Goal: Transaction & Acquisition: Purchase product/service

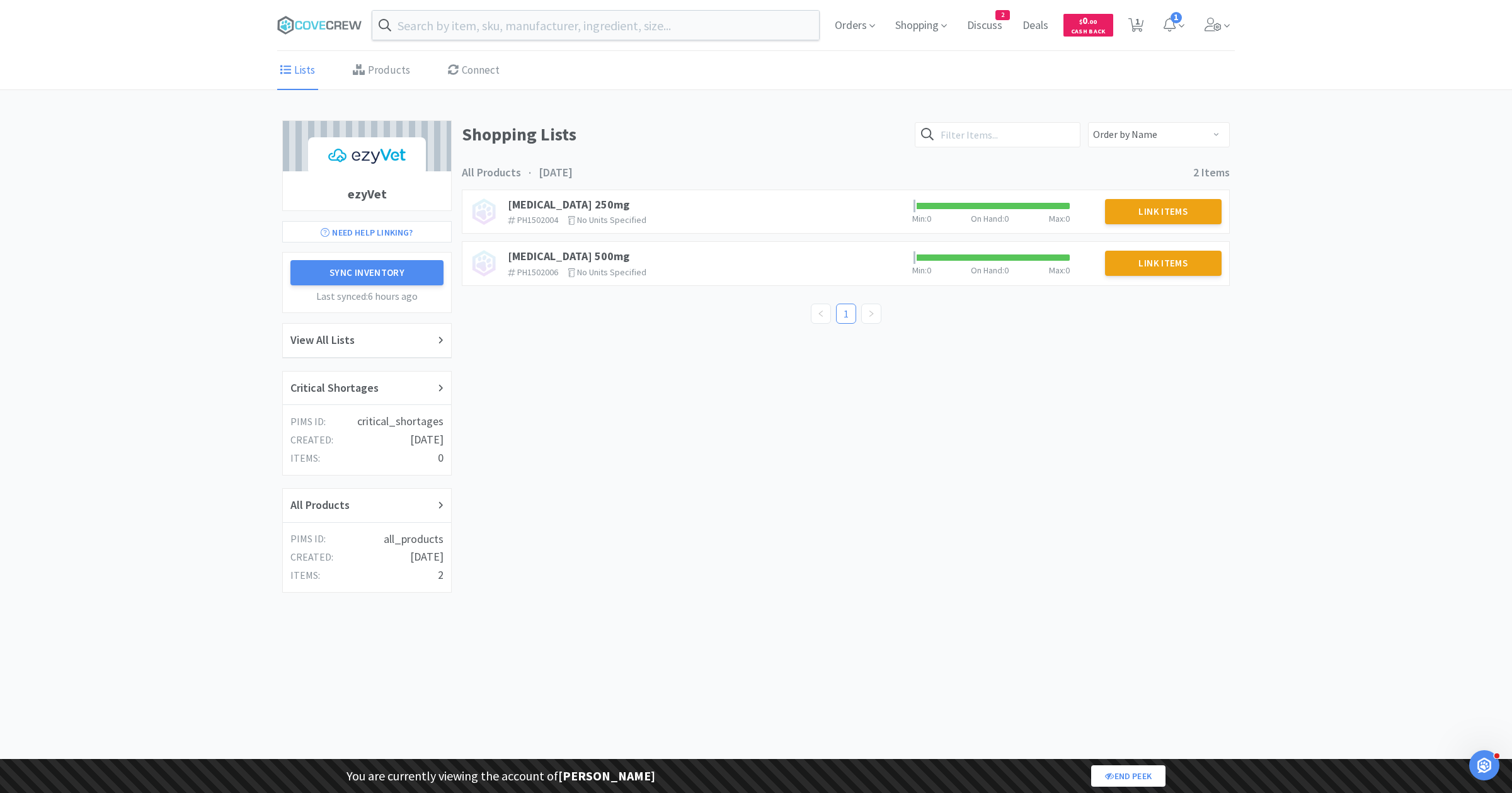
click at [1149, 29] on div "Orders Shopping Discuss Discuss 2 Deals Deals $ 0 . 00 Cash Back 1 1 1" at bounding box center [1030, 25] width 410 height 51
click at [1137, 28] on span "1" at bounding box center [1137, 21] width 5 height 51
select select "1"
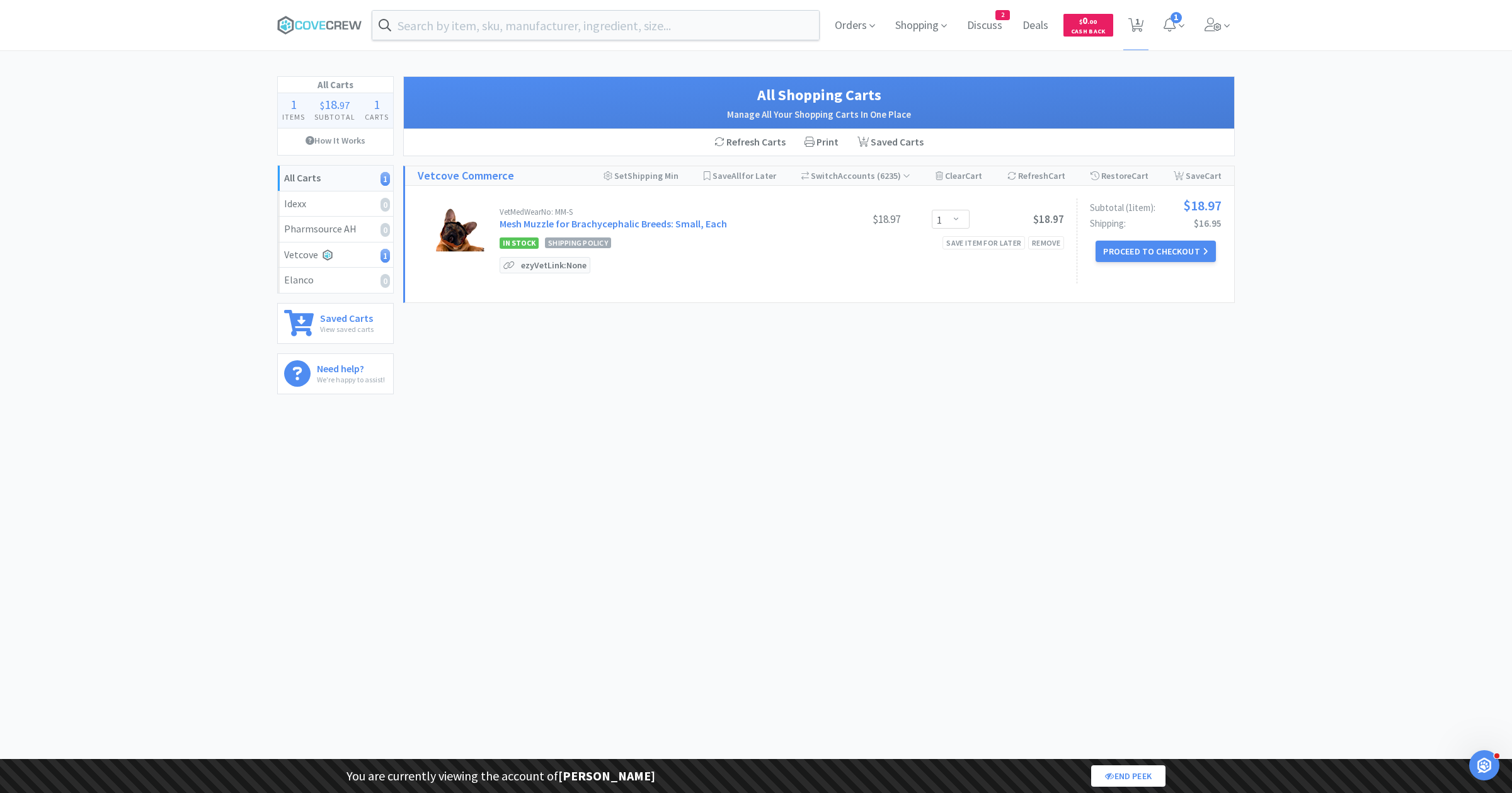
click at [1235, 24] on div "Orders Shopping Discuss Discuss 2 Deals Deals $ 0 . 00 Cash Back 1 1 1" at bounding box center [755, 25] width 970 height 51
click at [1220, 29] on icon at bounding box center [1213, 24] width 17 height 14
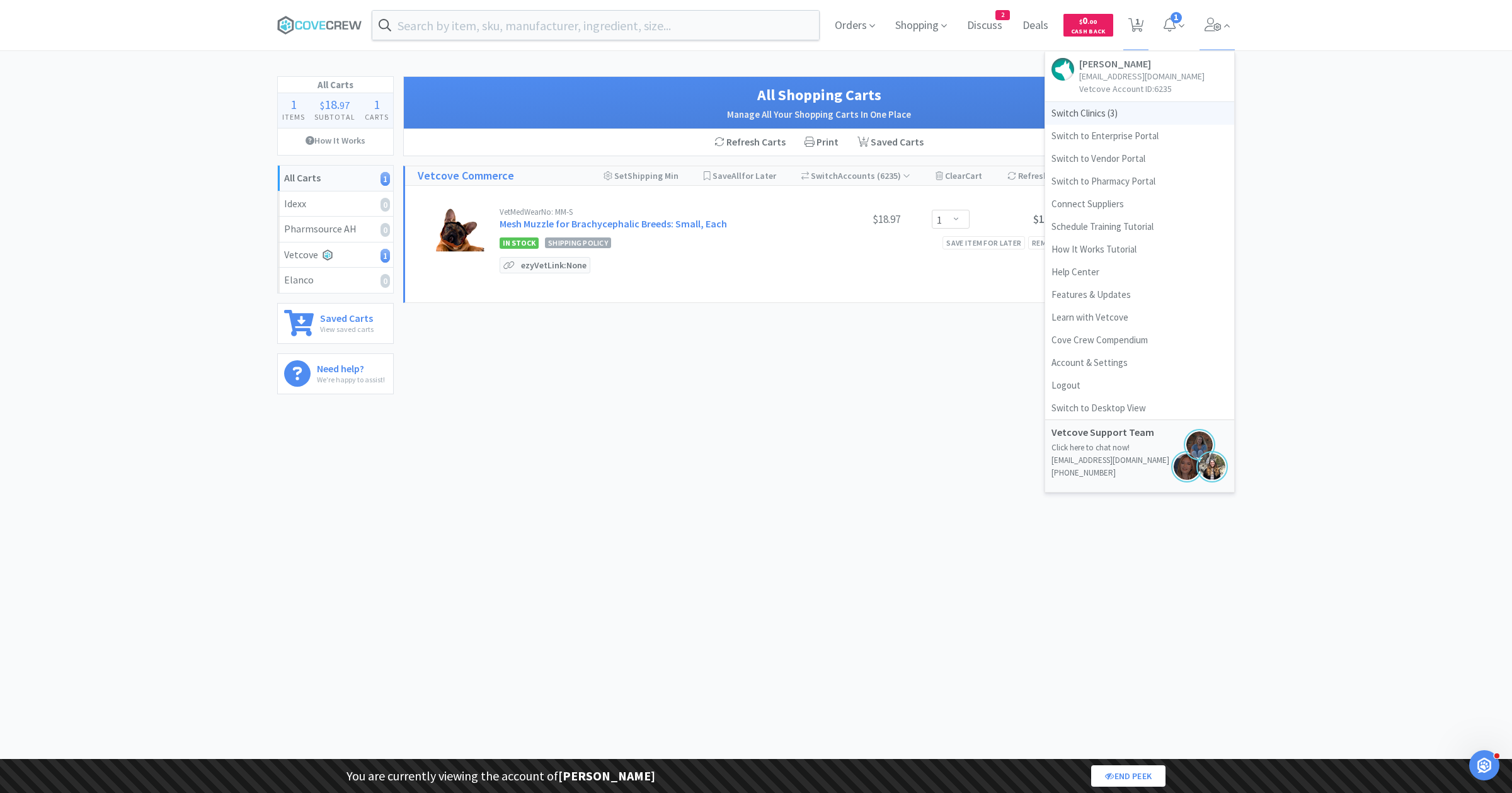
click at [1110, 103] on span "Switch Clinics ( 3 )" at bounding box center [1140, 113] width 189 height 23
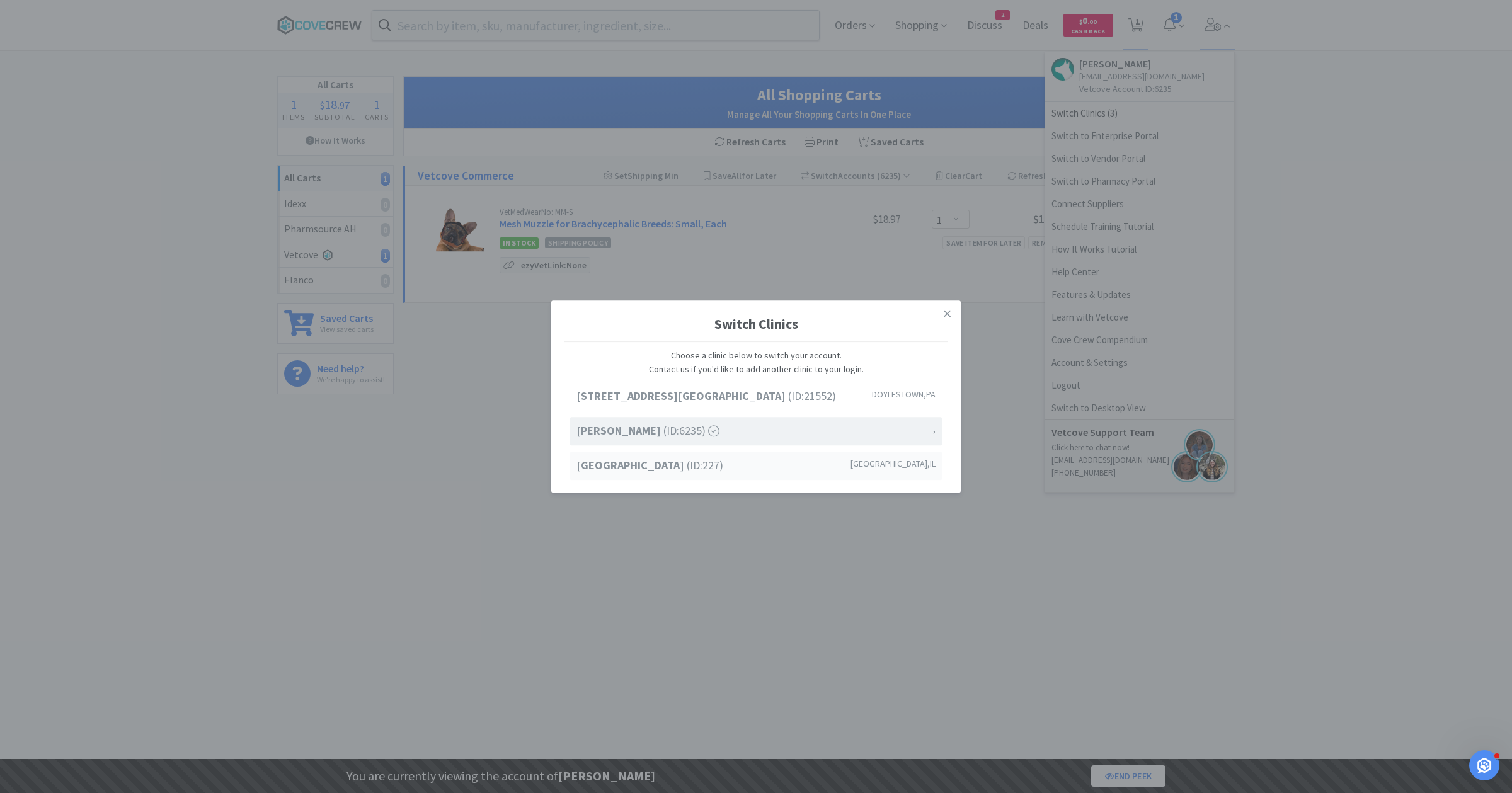
click at [648, 462] on strong "[GEOGRAPHIC_DATA]" at bounding box center [632, 465] width 110 height 14
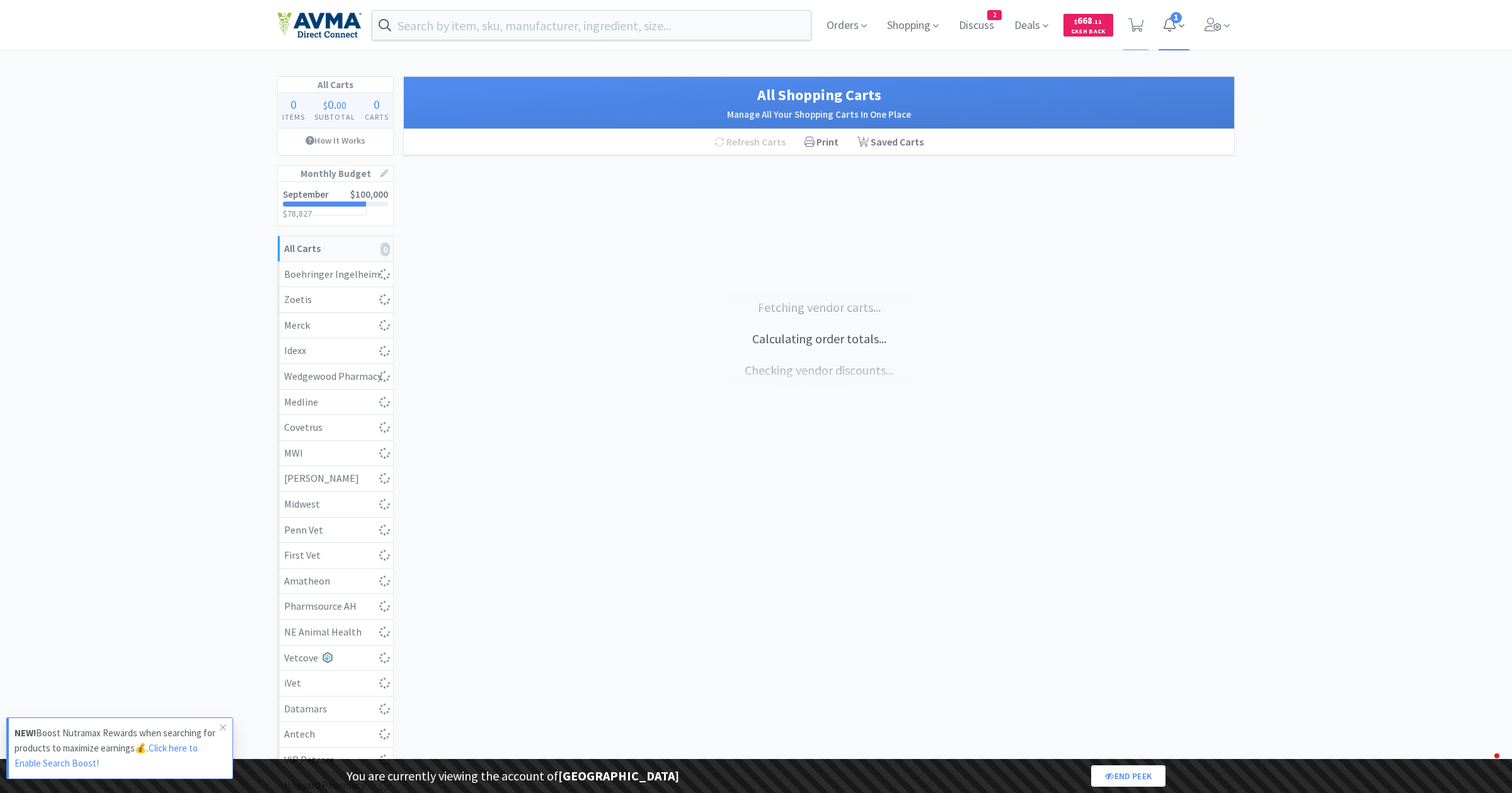
select select "1"
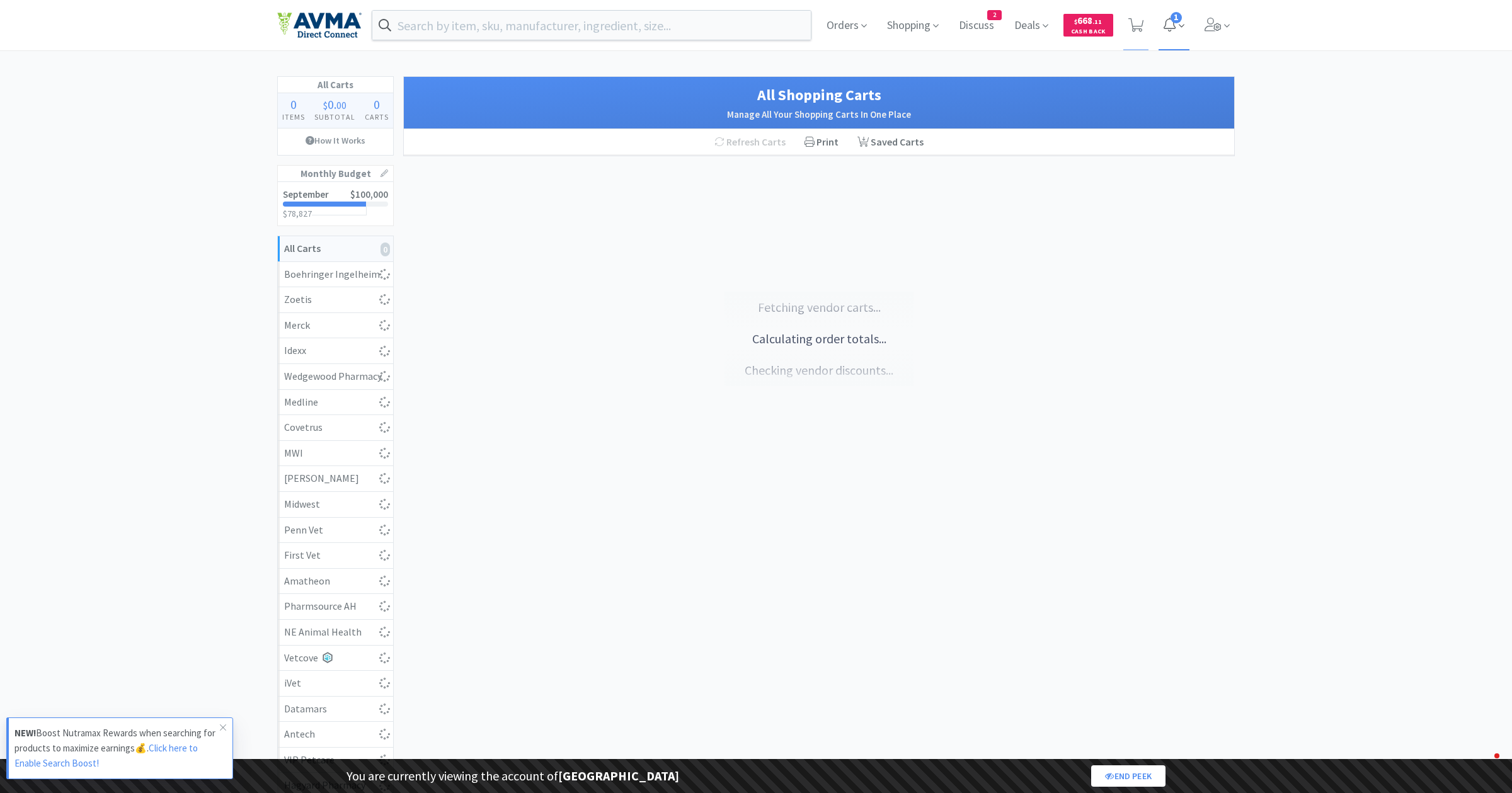
select select "1"
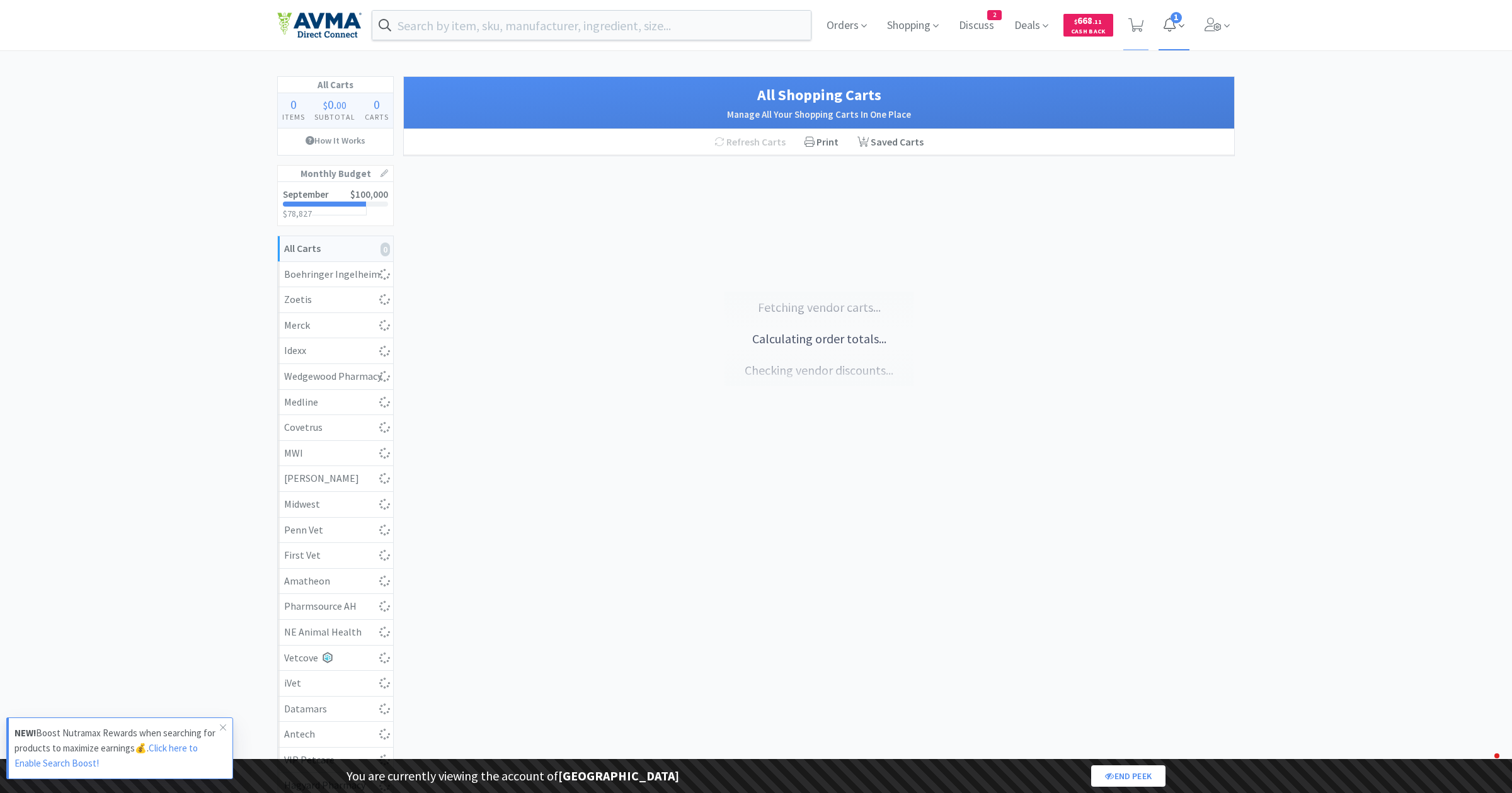
select select "1"
select select "2"
select select "1"
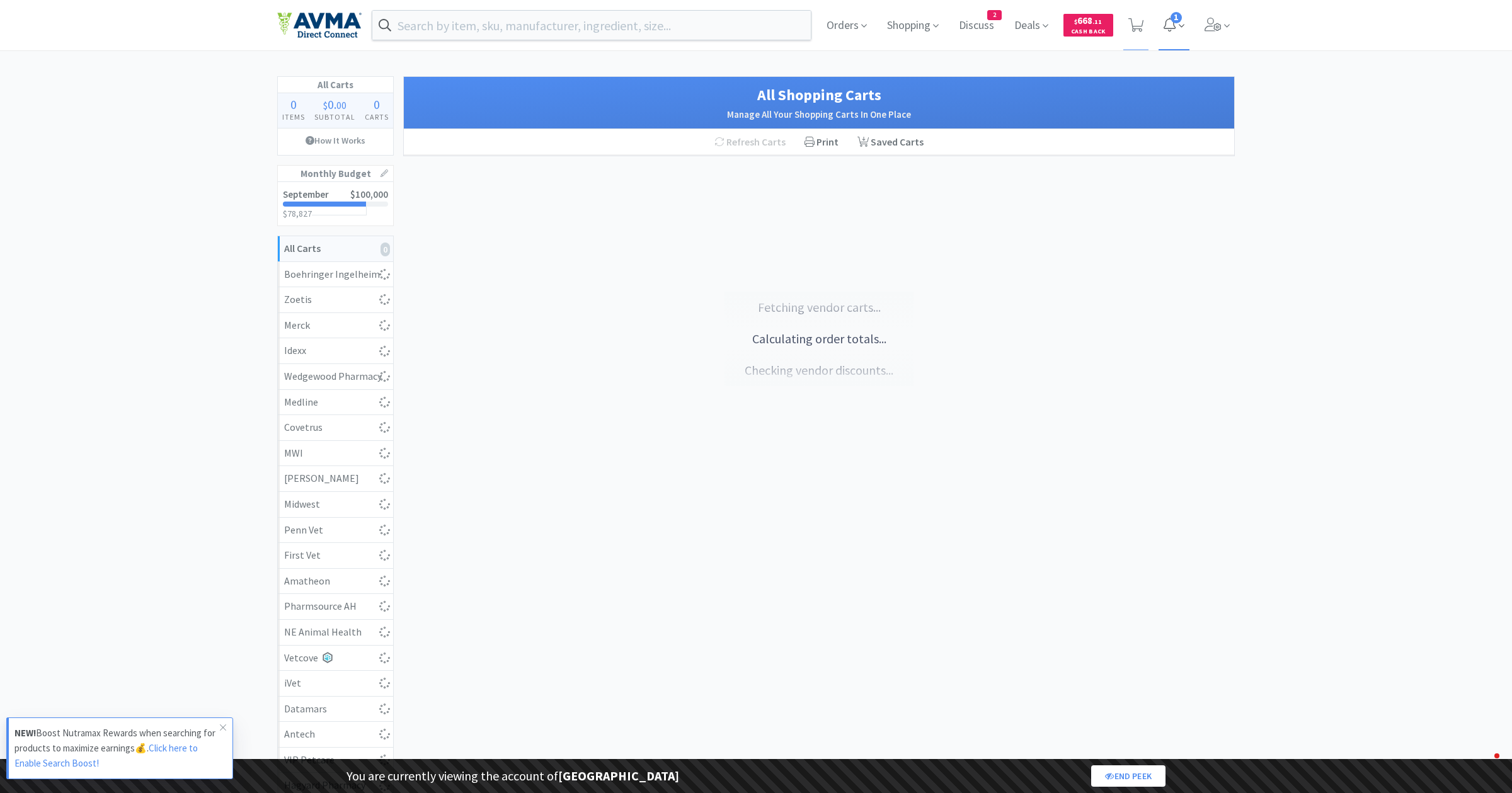
select select "1"
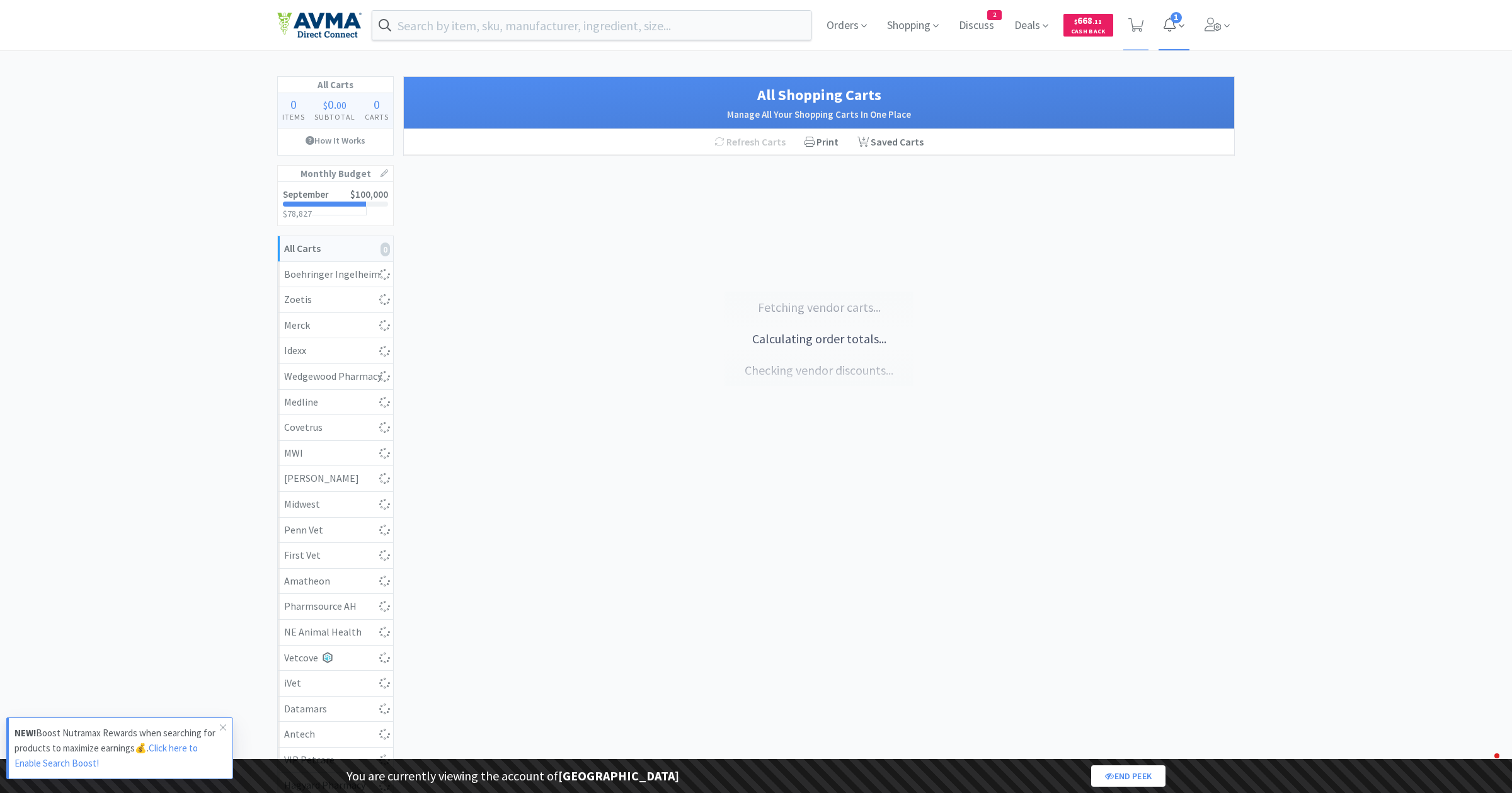
select select "1"
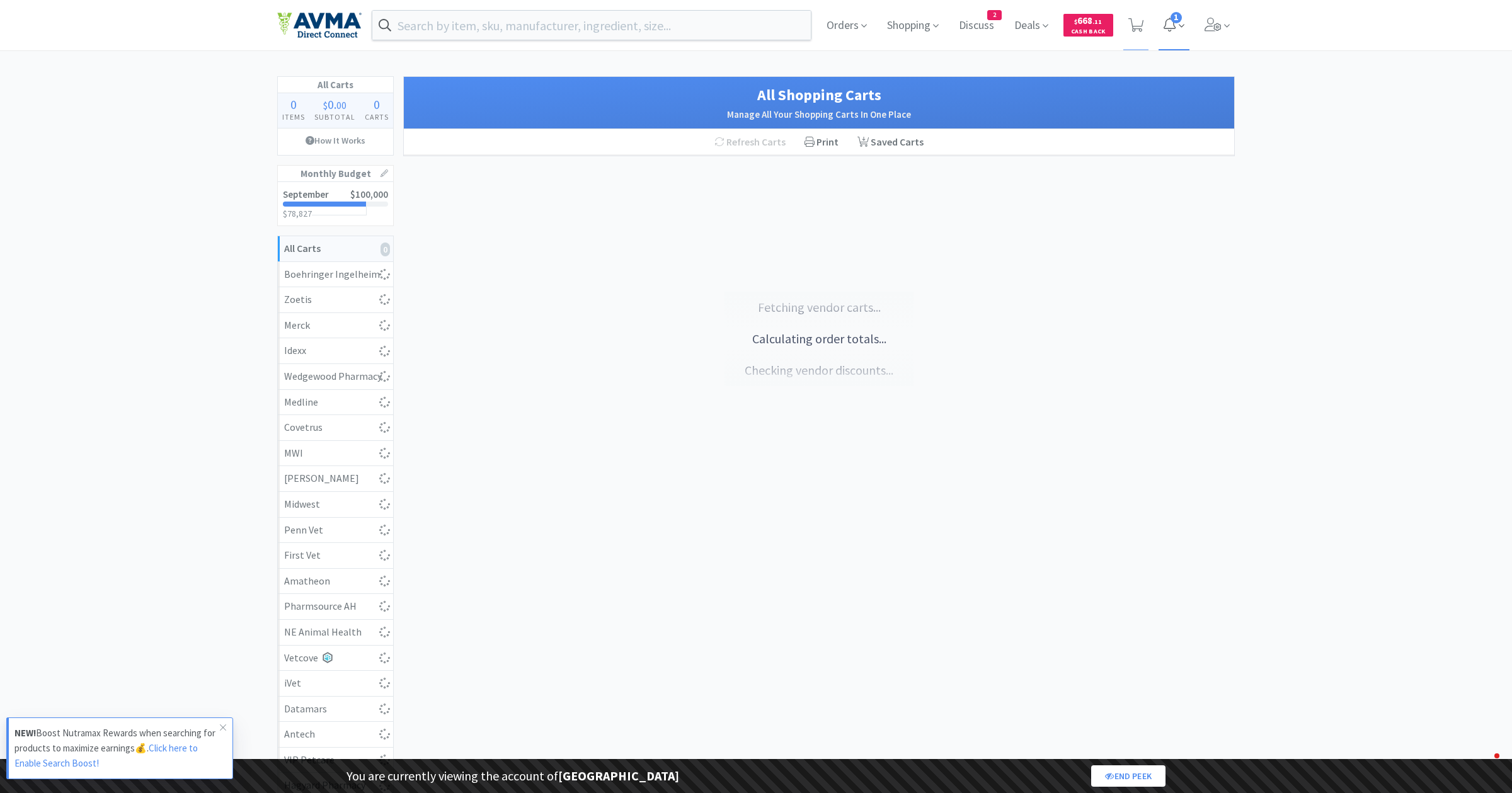
select select "1"
select select "5"
select select "2"
select select "1"
select select "2"
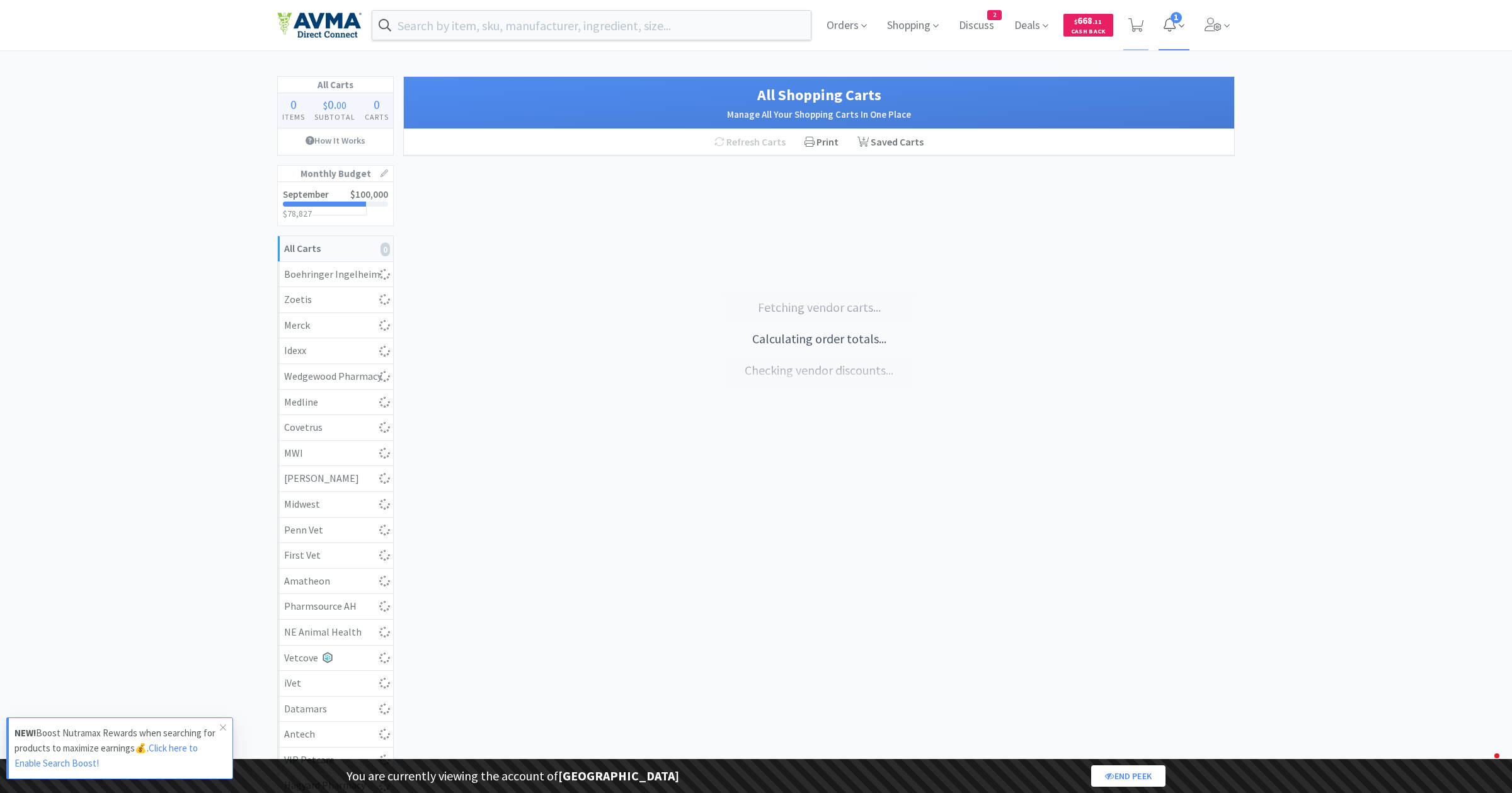
select select "2"
select select "1"
select select "2"
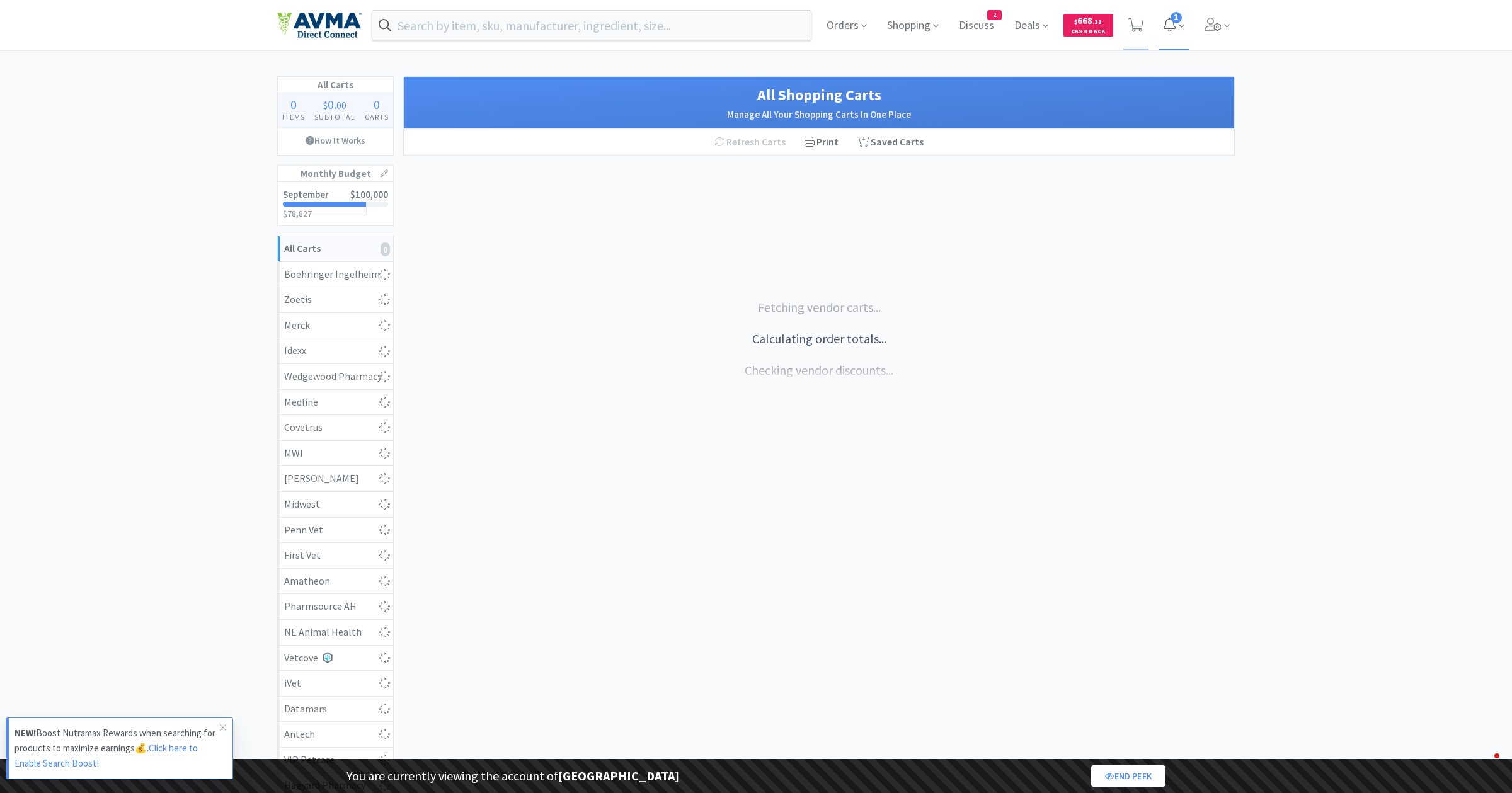
select select "1"
select select "5"
select select "2"
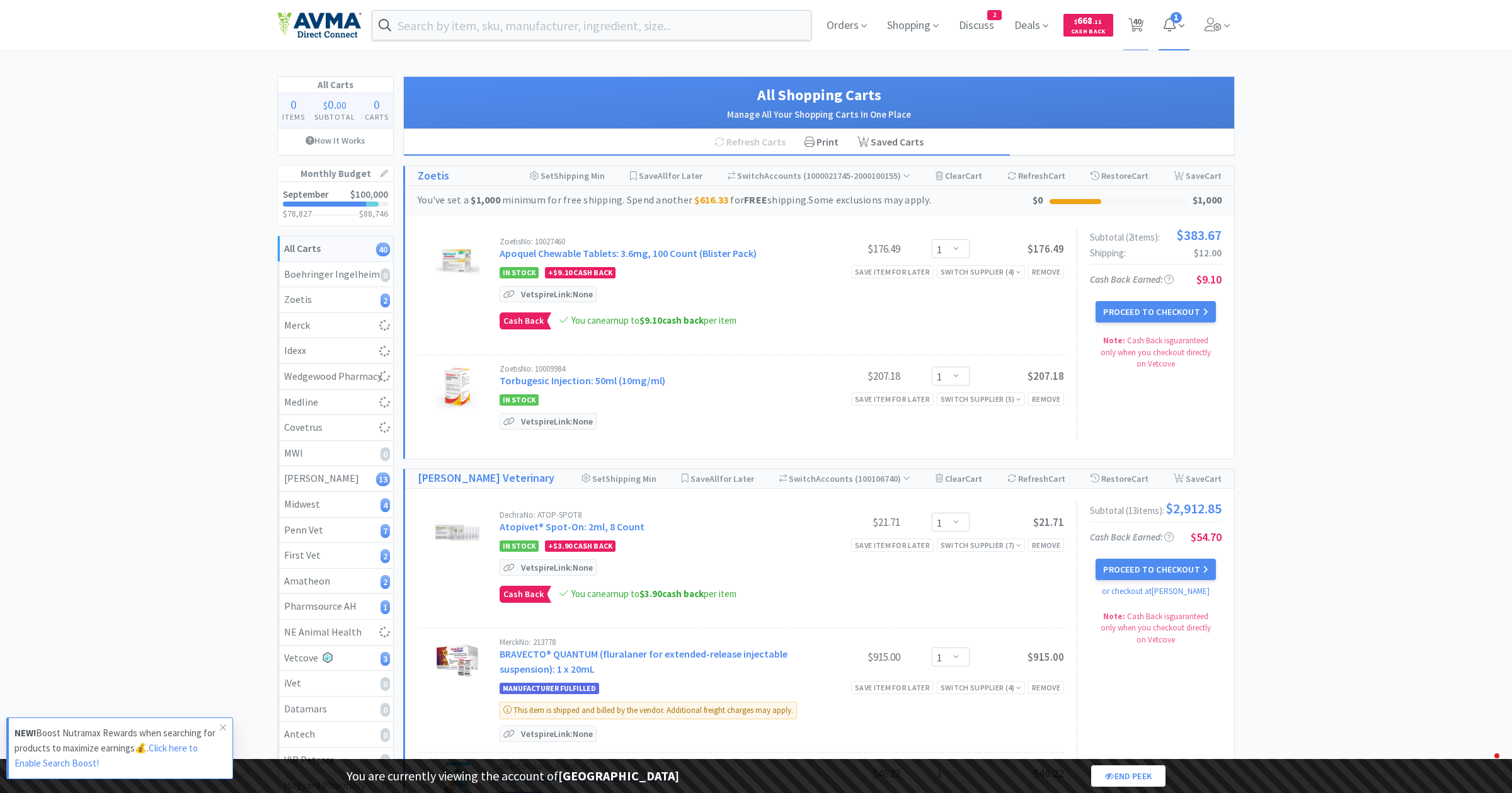
select select "2"
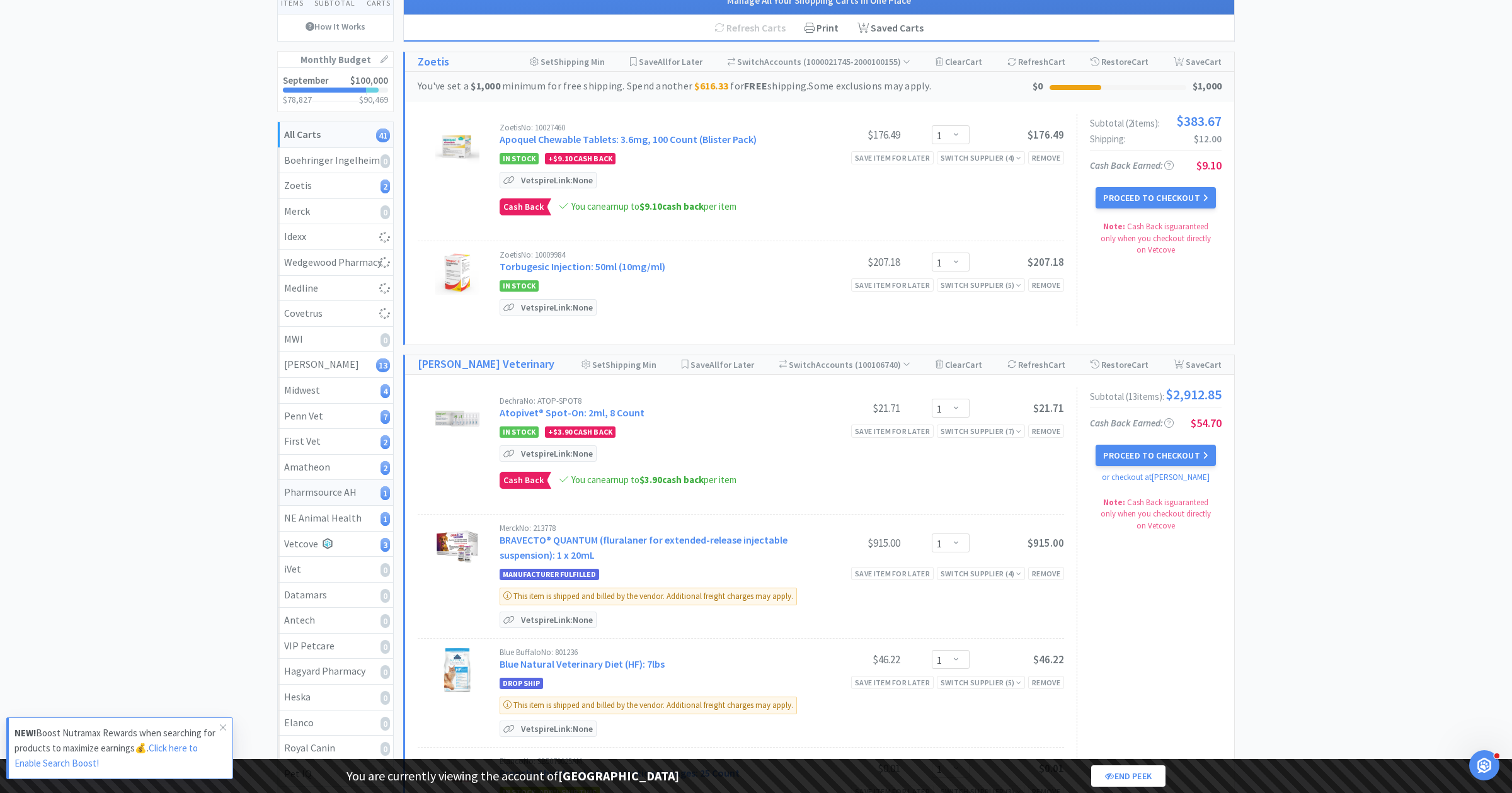
scroll to position [118, 0]
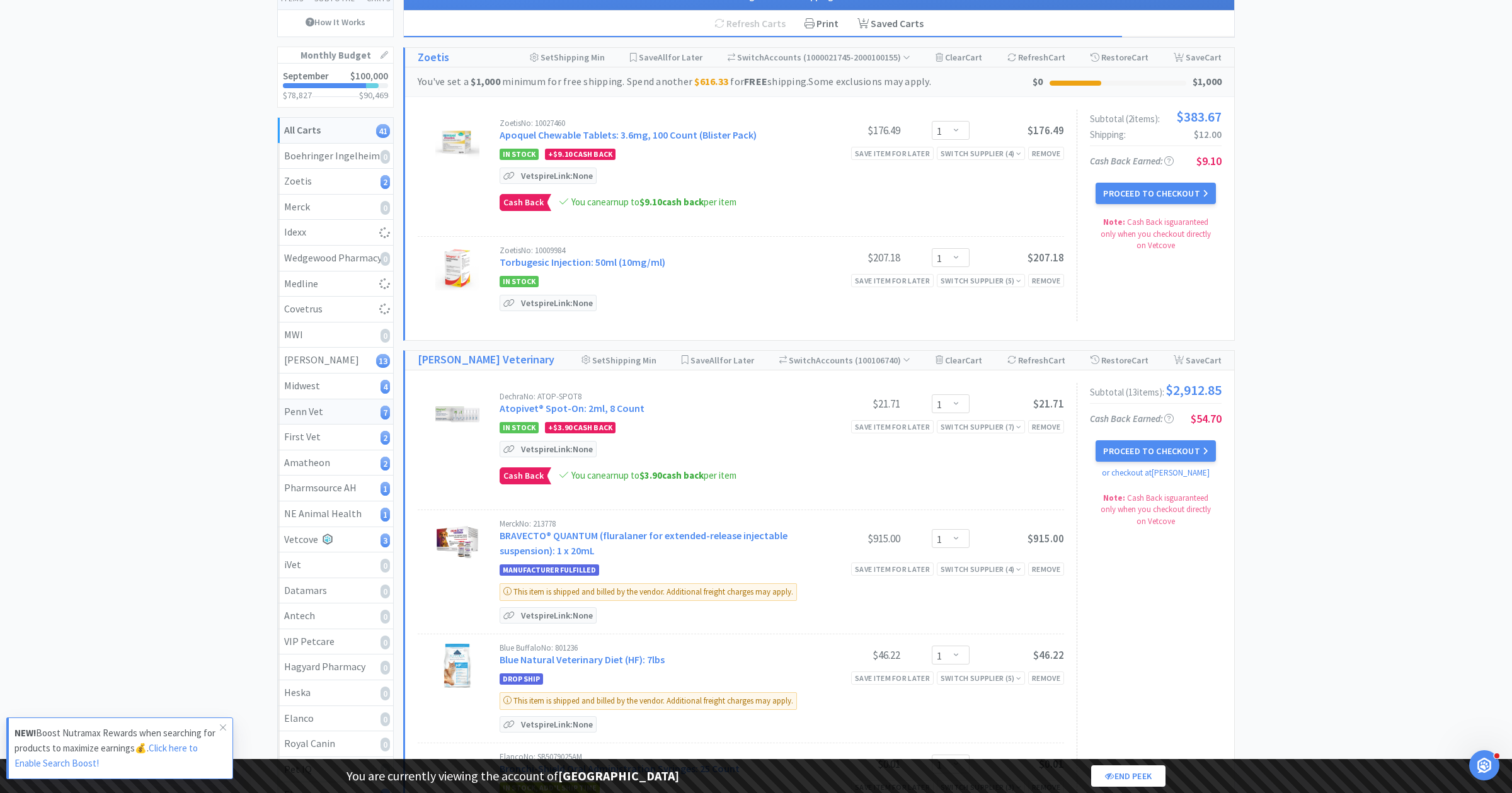
select select "1"
select select "8"
select select "1"
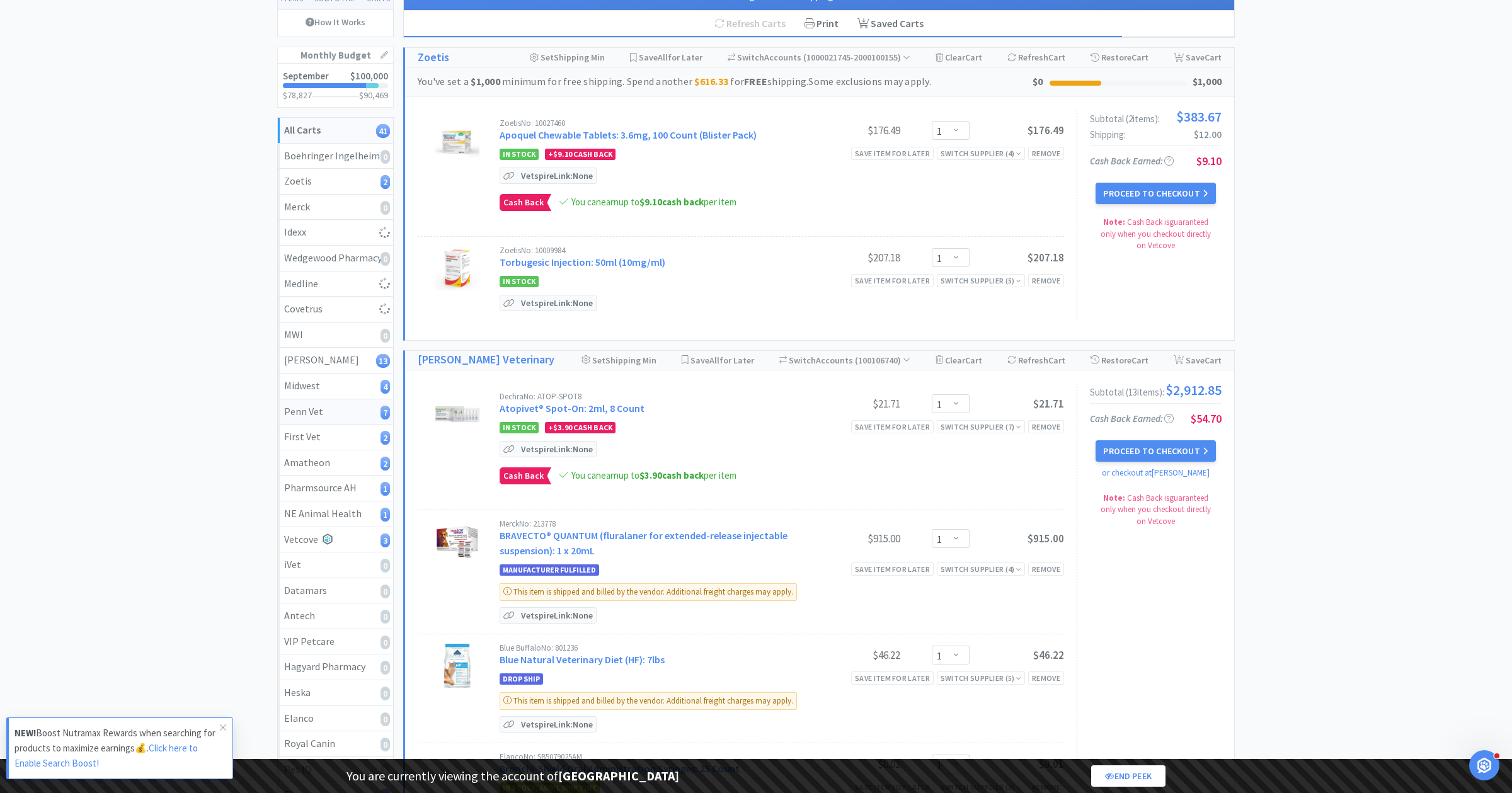
select select "2"
select select "1"
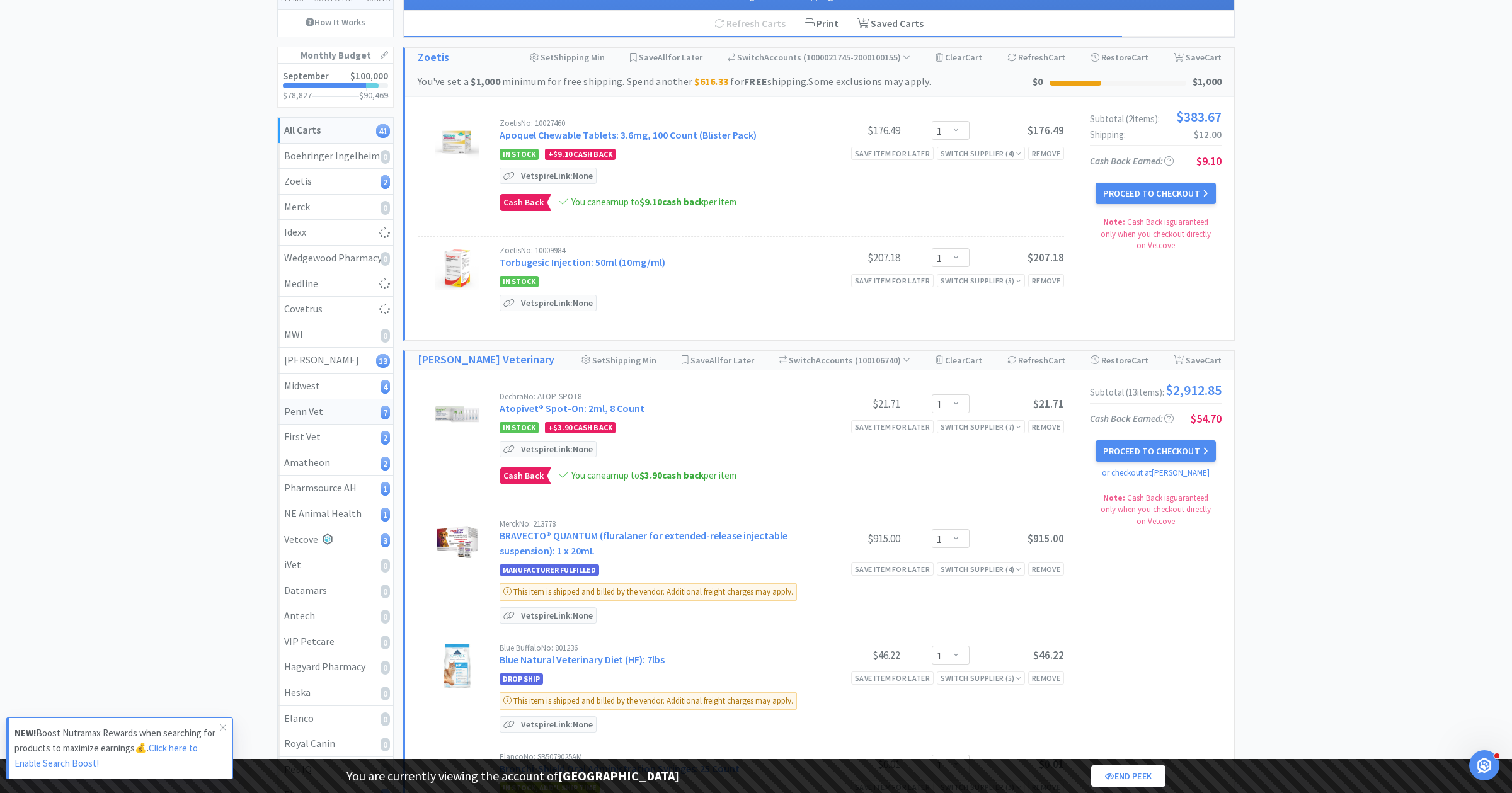
select select "1"
select select "3"
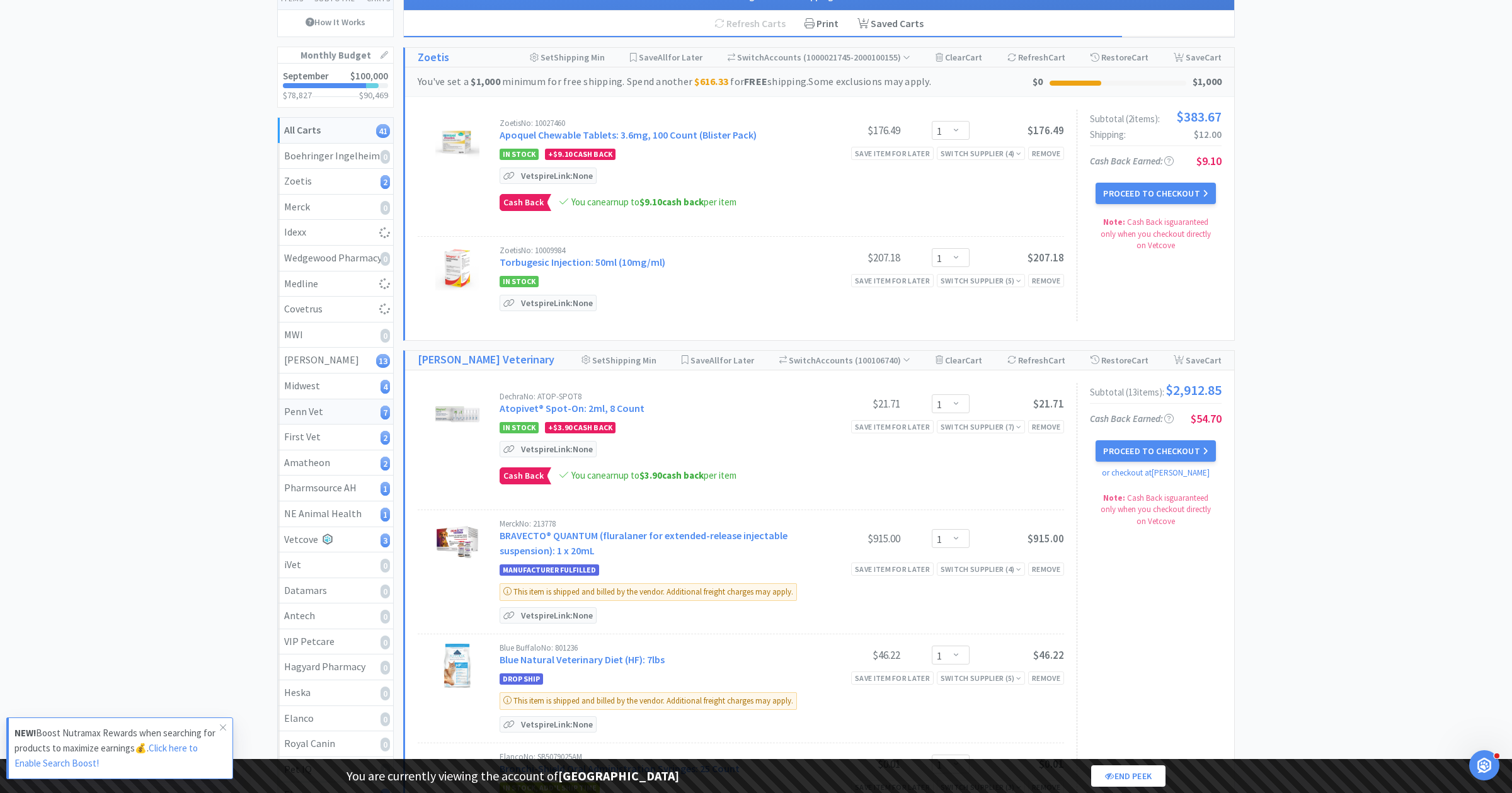
select select "2"
select select "3"
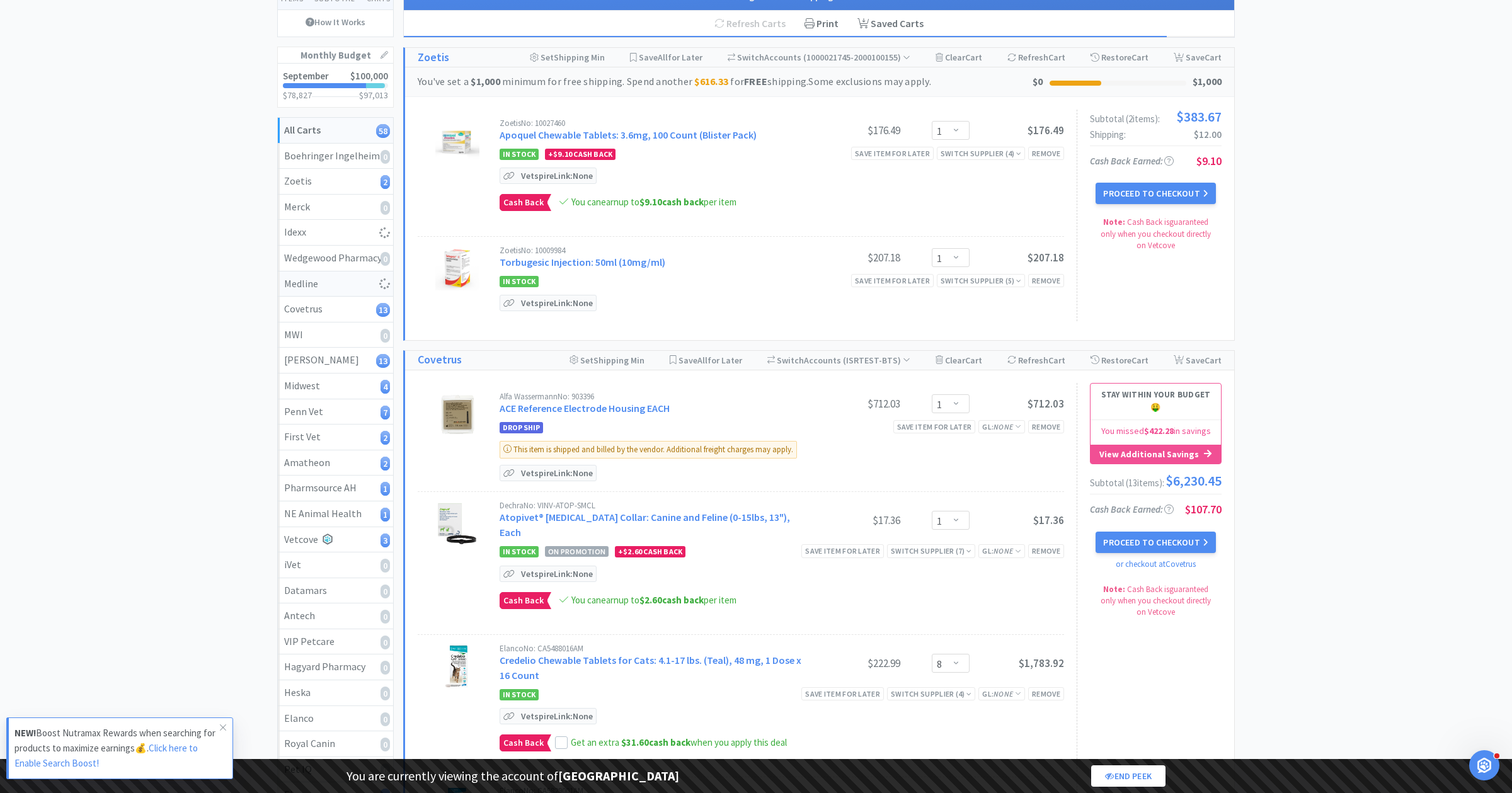
click at [326, 284] on div "Medline" at bounding box center [335, 284] width 103 height 17
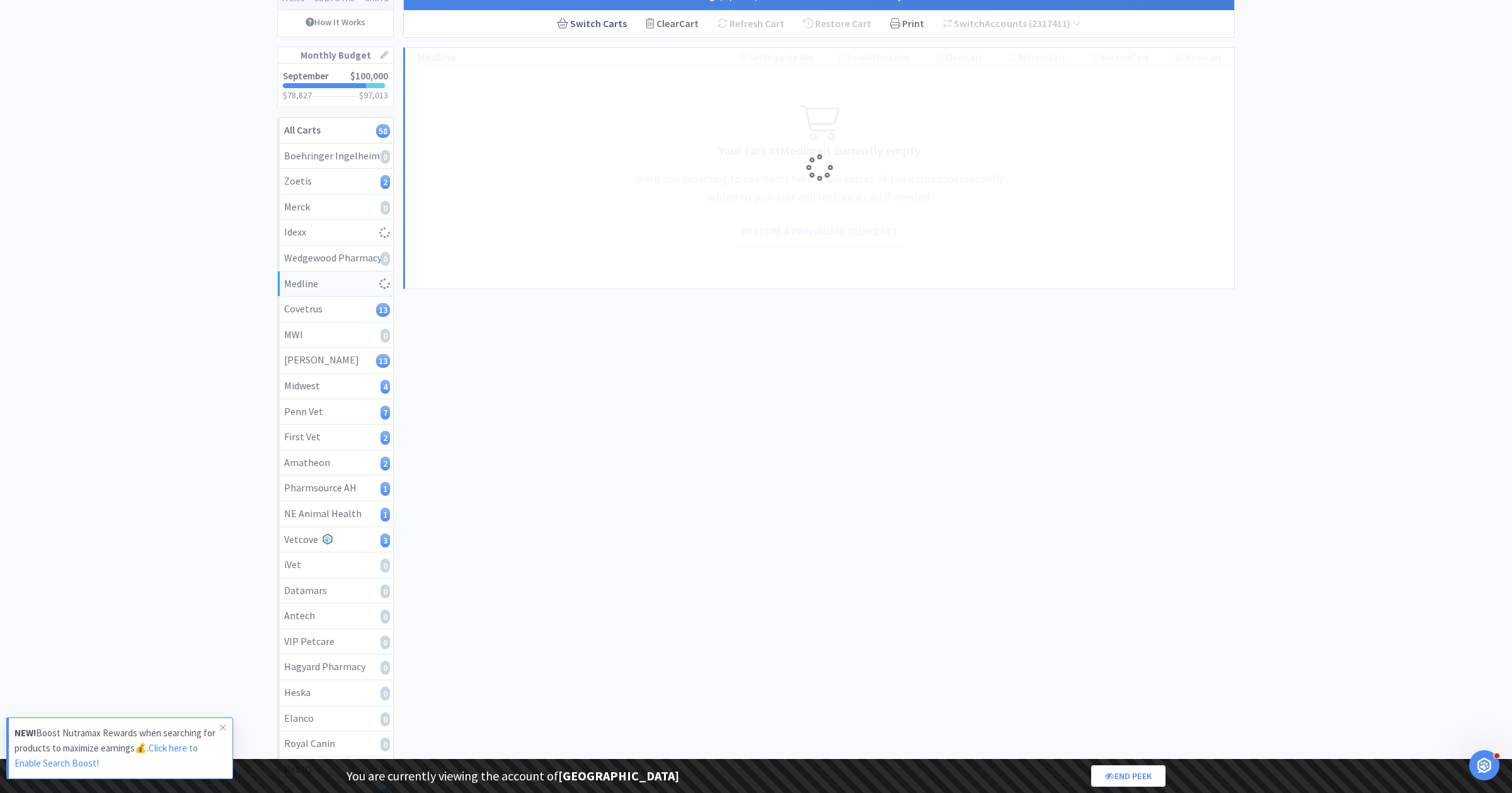
click at [572, 29] on link "Switch Carts" at bounding box center [592, 23] width 89 height 26
